Goal: Book appointment/travel/reservation

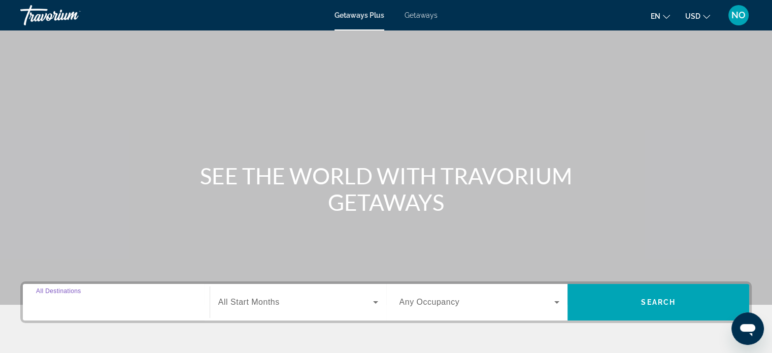
click at [120, 306] on input "Destination All Destinations" at bounding box center [116, 303] width 160 height 12
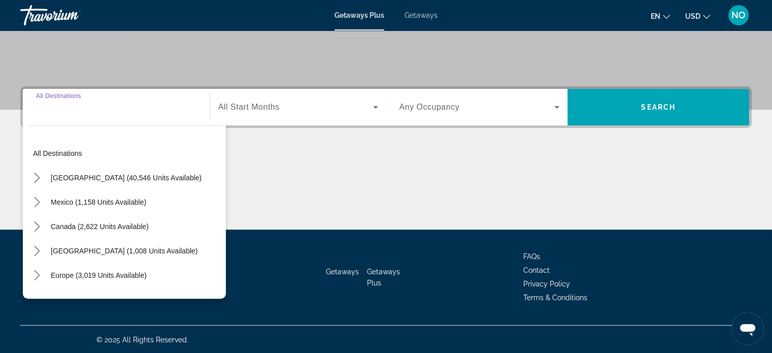
scroll to position [195, 0]
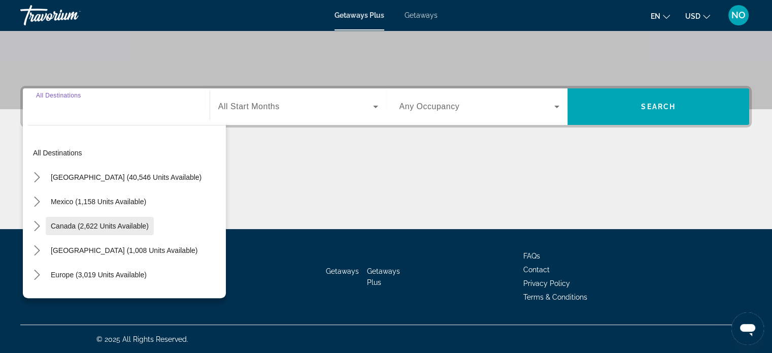
click at [116, 228] on span "Canada (2,622 units available)" at bounding box center [100, 226] width 98 height 8
type input "**********"
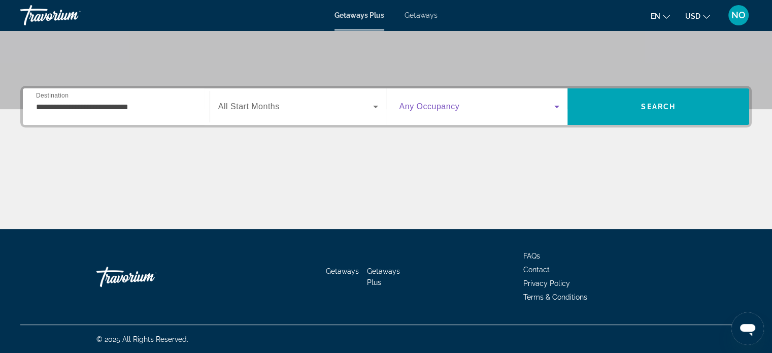
click at [555, 111] on icon "Search widget" at bounding box center [557, 107] width 12 height 12
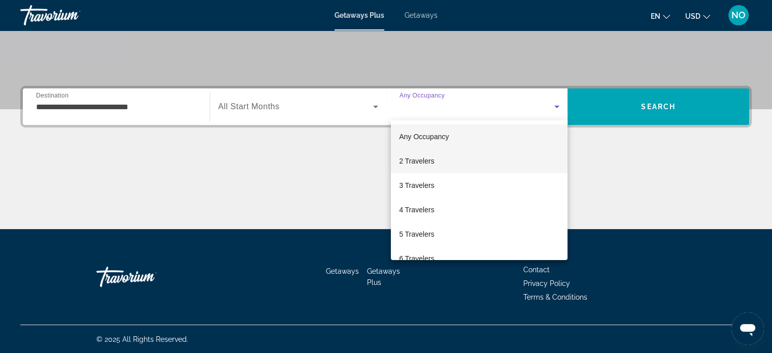
click at [458, 158] on mat-option "2 Travelers" at bounding box center [479, 161] width 177 height 24
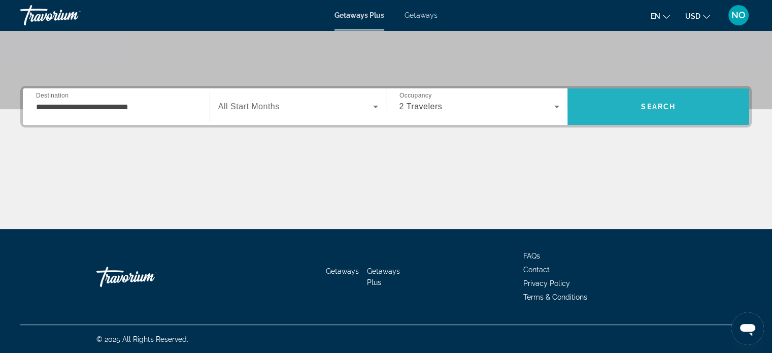
click at [675, 106] on span "Search" at bounding box center [658, 107] width 35 height 8
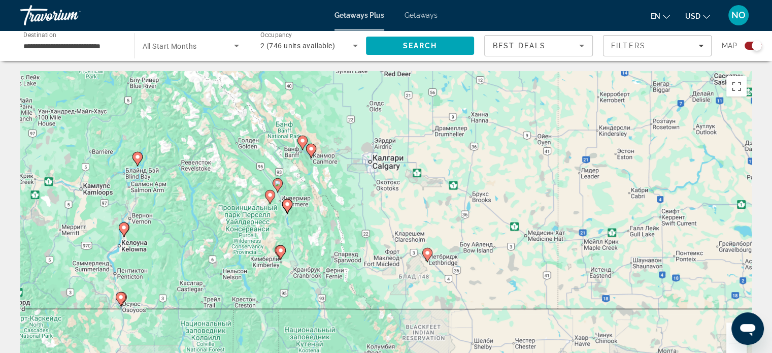
click at [302, 142] on image "Main content" at bounding box center [303, 141] width 6 height 6
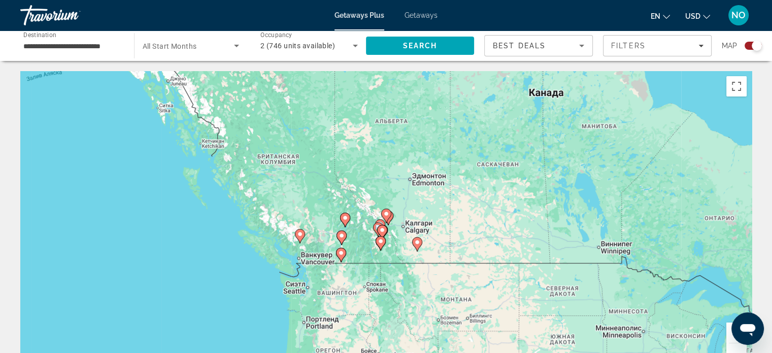
click at [695, 258] on div "Для навигации используйте клавиши со стрелками. Чтобы активировать перетаскиван…" at bounding box center [386, 223] width 732 height 305
click at [708, 179] on div "Для навигации используйте клавиши со стрелками. Чтобы активировать перетаскиван…" at bounding box center [386, 223] width 732 height 305
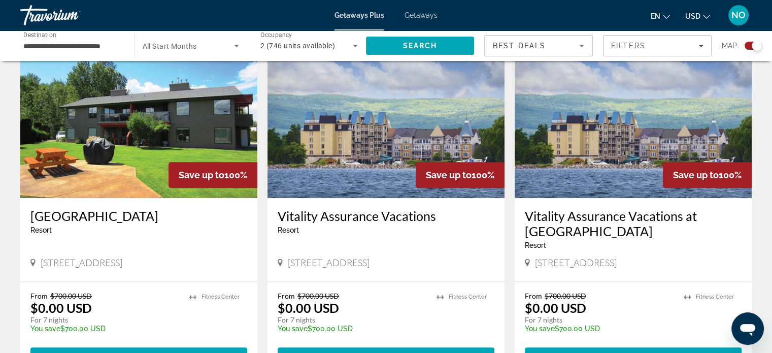
scroll to position [376, 0]
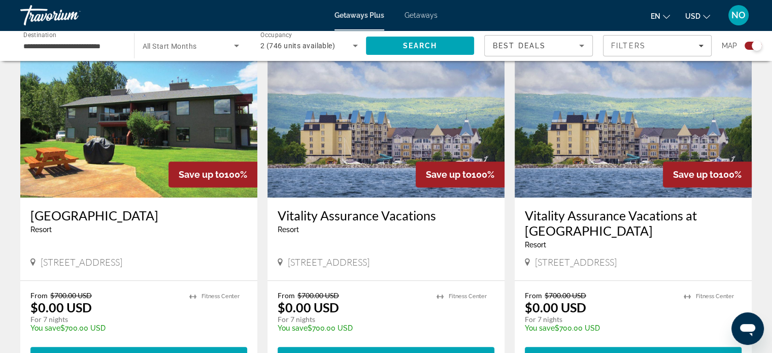
click at [717, 290] on div "From $700.00 USD $0.00 USD For 7 nights You save $700.00 USD temp 2 [GEOGRAPHIC…" at bounding box center [633, 328] width 237 height 94
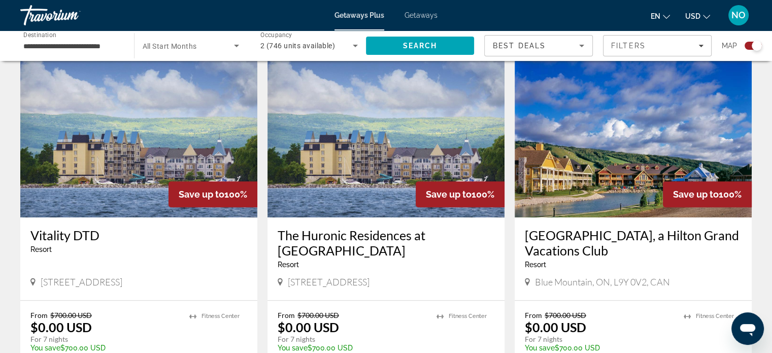
scroll to position [719, 0]
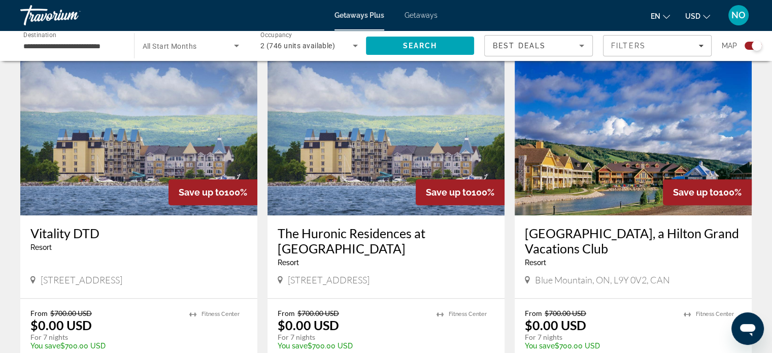
click at [718, 293] on div "[GEOGRAPHIC_DATA], a Hilton Grand Vacations Club Resort - This is an adults onl…" at bounding box center [633, 256] width 237 height 83
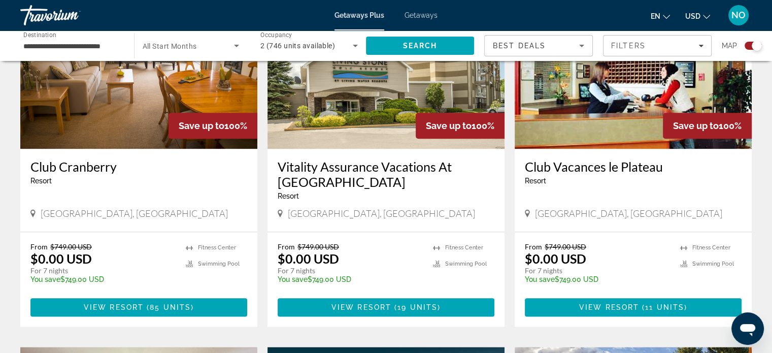
scroll to position [1146, 0]
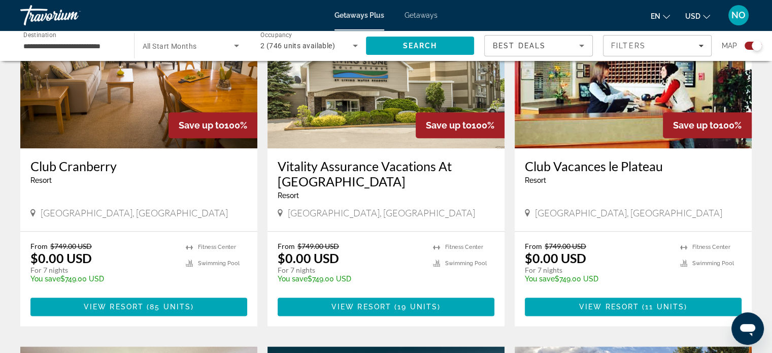
click at [706, 274] on ul "Fitness Center Swimming Pool" at bounding box center [710, 266] width 61 height 48
click at [723, 228] on div "Club [GEOGRAPHIC_DATA] - This is an adults only resort [GEOGRAPHIC_DATA], [GEOG…" at bounding box center [633, 189] width 237 height 83
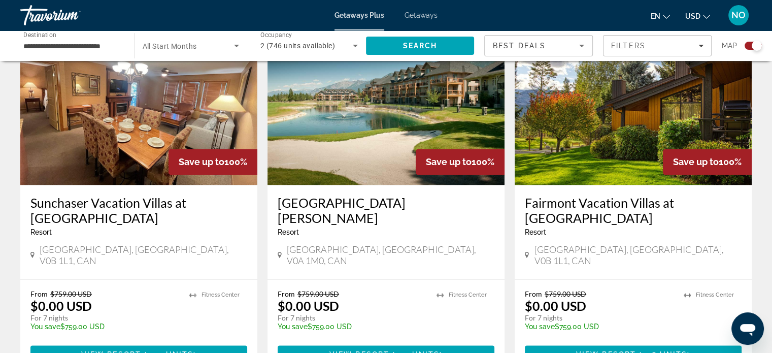
scroll to position [1474, 0]
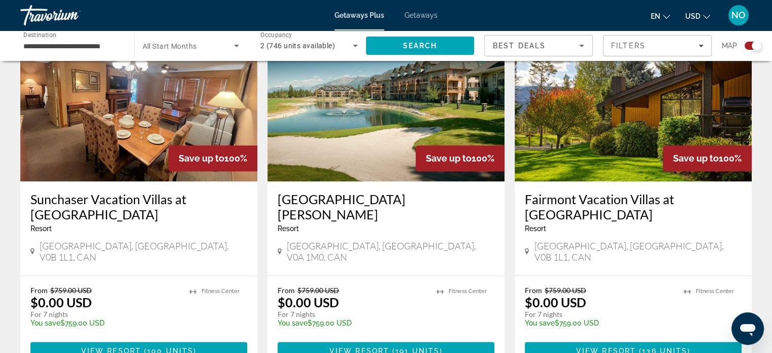
click at [748, 283] on div "From $759.00 USD $0.00 USD For 7 nights You save $759.00 USD temp 1 [GEOGRAPHIC…" at bounding box center [633, 323] width 237 height 94
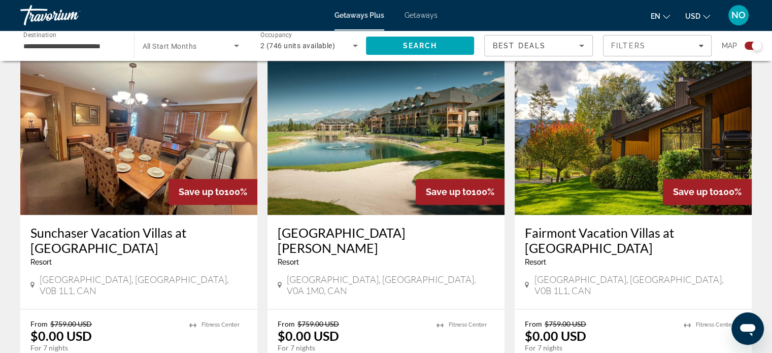
scroll to position [1438, 0]
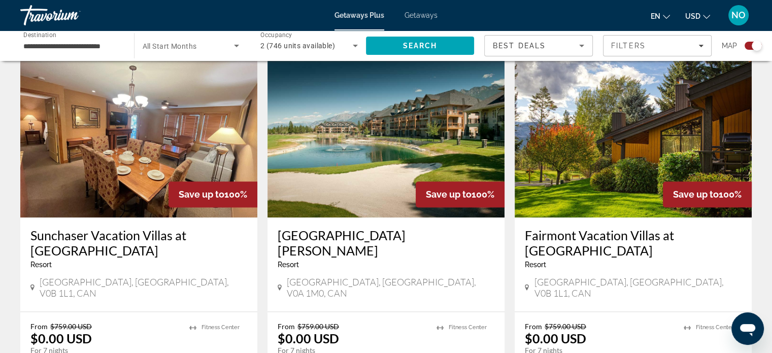
click at [683, 137] on img "Main content" at bounding box center [633, 136] width 237 height 162
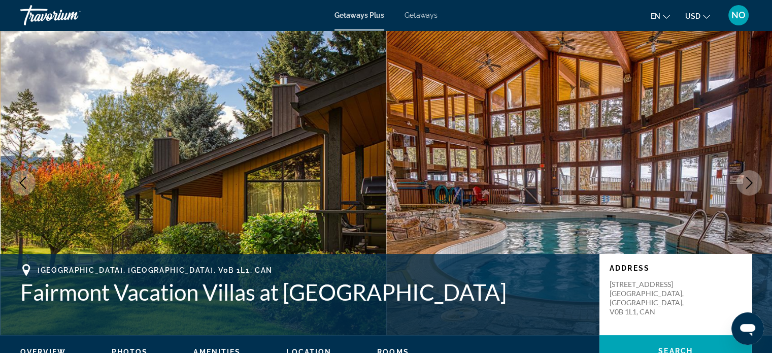
click at [750, 185] on icon "Next image" at bounding box center [749, 183] width 12 height 12
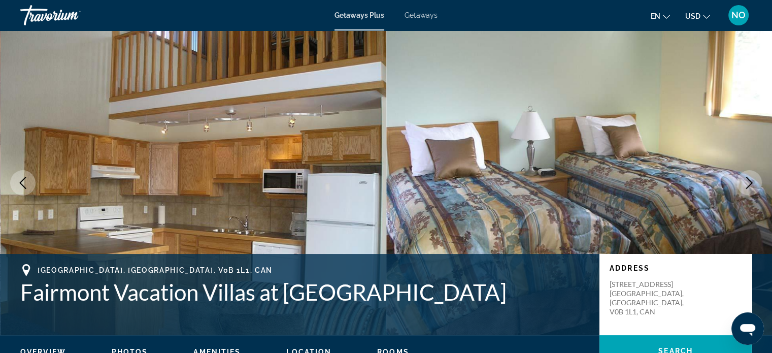
click at [746, 184] on icon "Next image" at bounding box center [749, 183] width 12 height 12
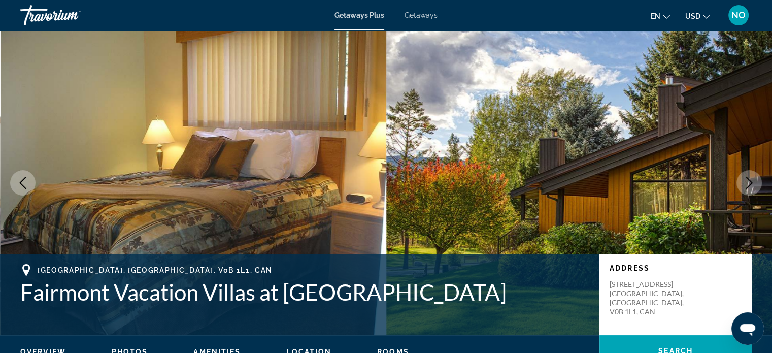
click at [749, 187] on icon "Next image" at bounding box center [749, 183] width 12 height 12
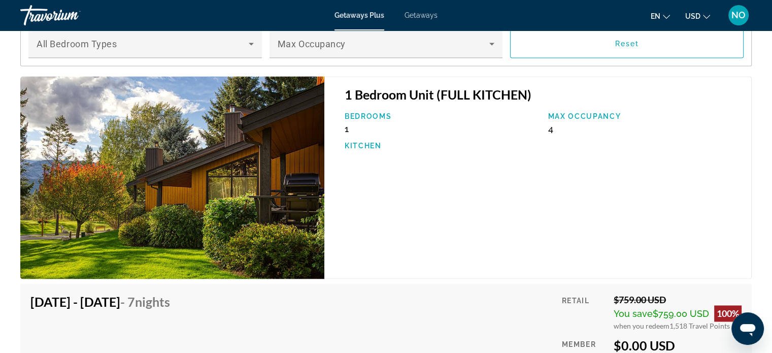
scroll to position [1540, 0]
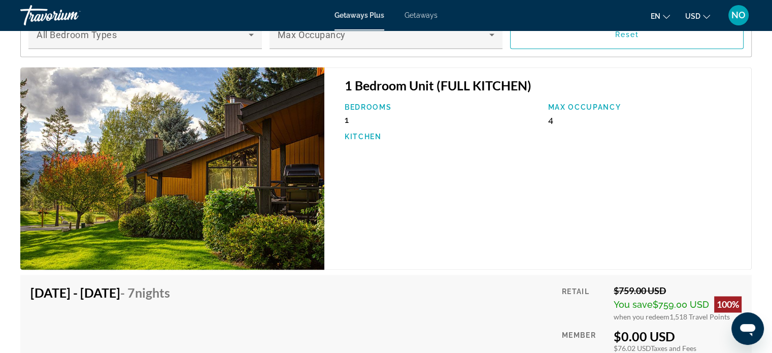
scroll to position [1624, 0]
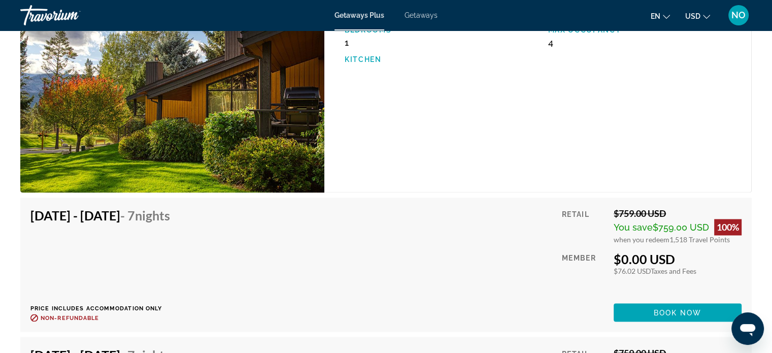
click at [455, 95] on div "1 Bedroom Unit (FULL KITCHEN) Bedrooms 1 Max Occupancy 4 Kitchen" at bounding box center [538, 91] width 428 height 203
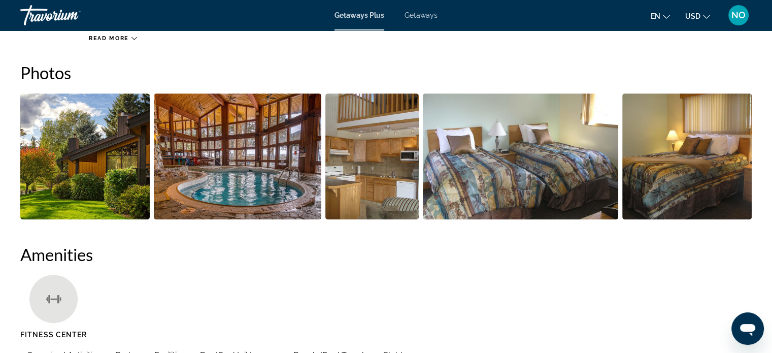
scroll to position [447, 0]
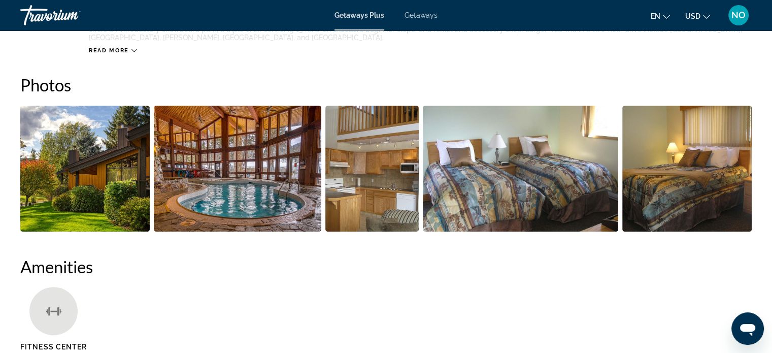
click at [240, 176] on img "Open full-screen image slider" at bounding box center [238, 169] width 168 height 126
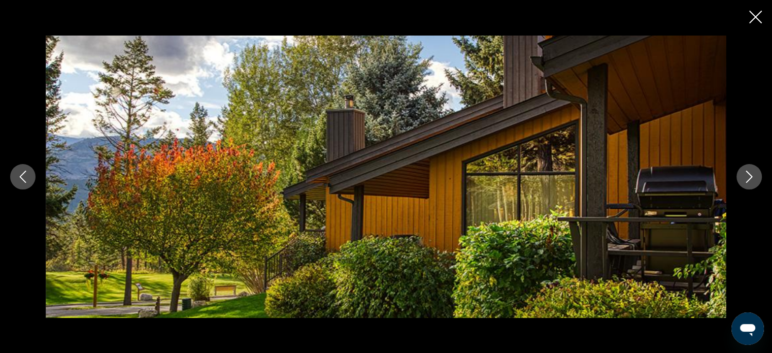
click at [748, 175] on icon "Next image" at bounding box center [749, 177] width 12 height 12
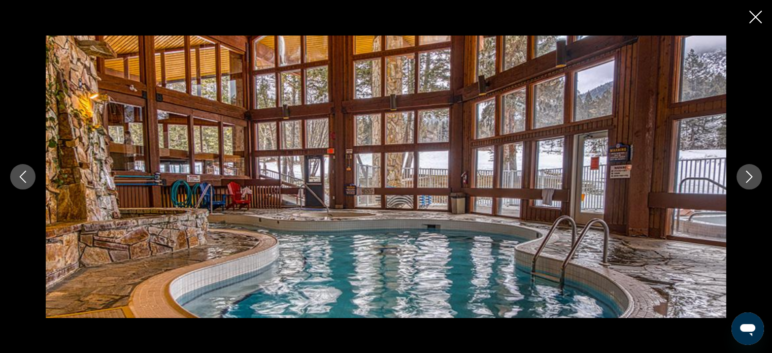
click at [758, 17] on icon "Close slideshow" at bounding box center [755, 17] width 13 height 13
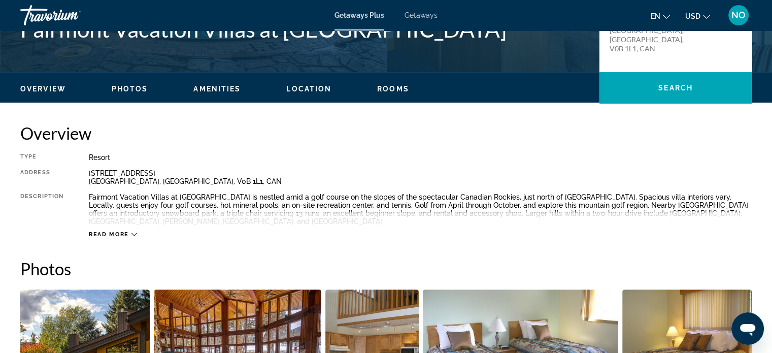
scroll to position [265, 0]
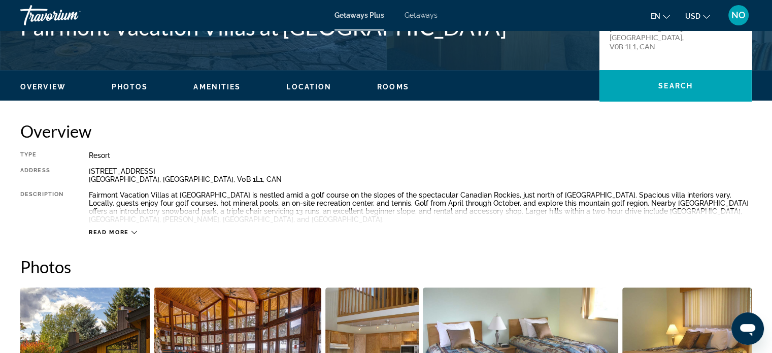
click at [116, 234] on span "Read more" at bounding box center [109, 232] width 40 height 7
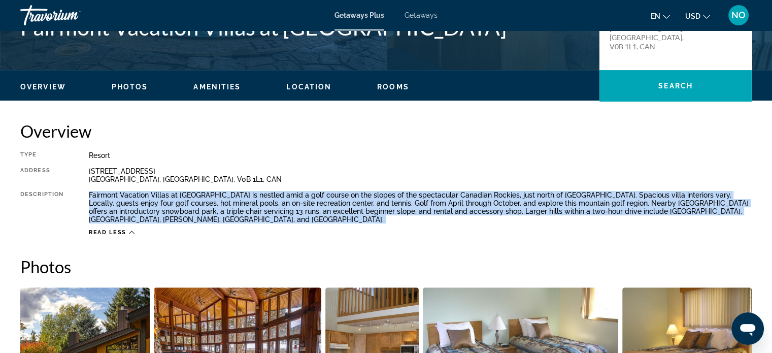
drag, startPoint x: 89, startPoint y: 194, endPoint x: 130, endPoint y: 225, distance: 51.5
click at [130, 225] on div "Type Resort All-Inclusive No All-Inclusive Address [STREET_ADDRESS], CAN Descri…" at bounding box center [386, 193] width 732 height 85
copy div "Fairmont Vacation Villas at [GEOGRAPHIC_DATA] is nestled amid a golf course on …"
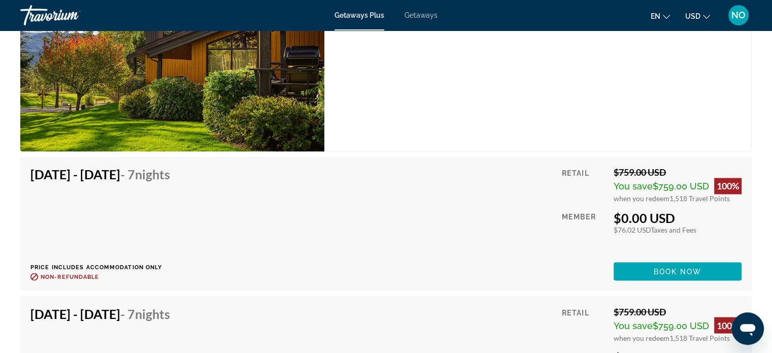
scroll to position [1667, 0]
